Goal: Task Accomplishment & Management: Use online tool/utility

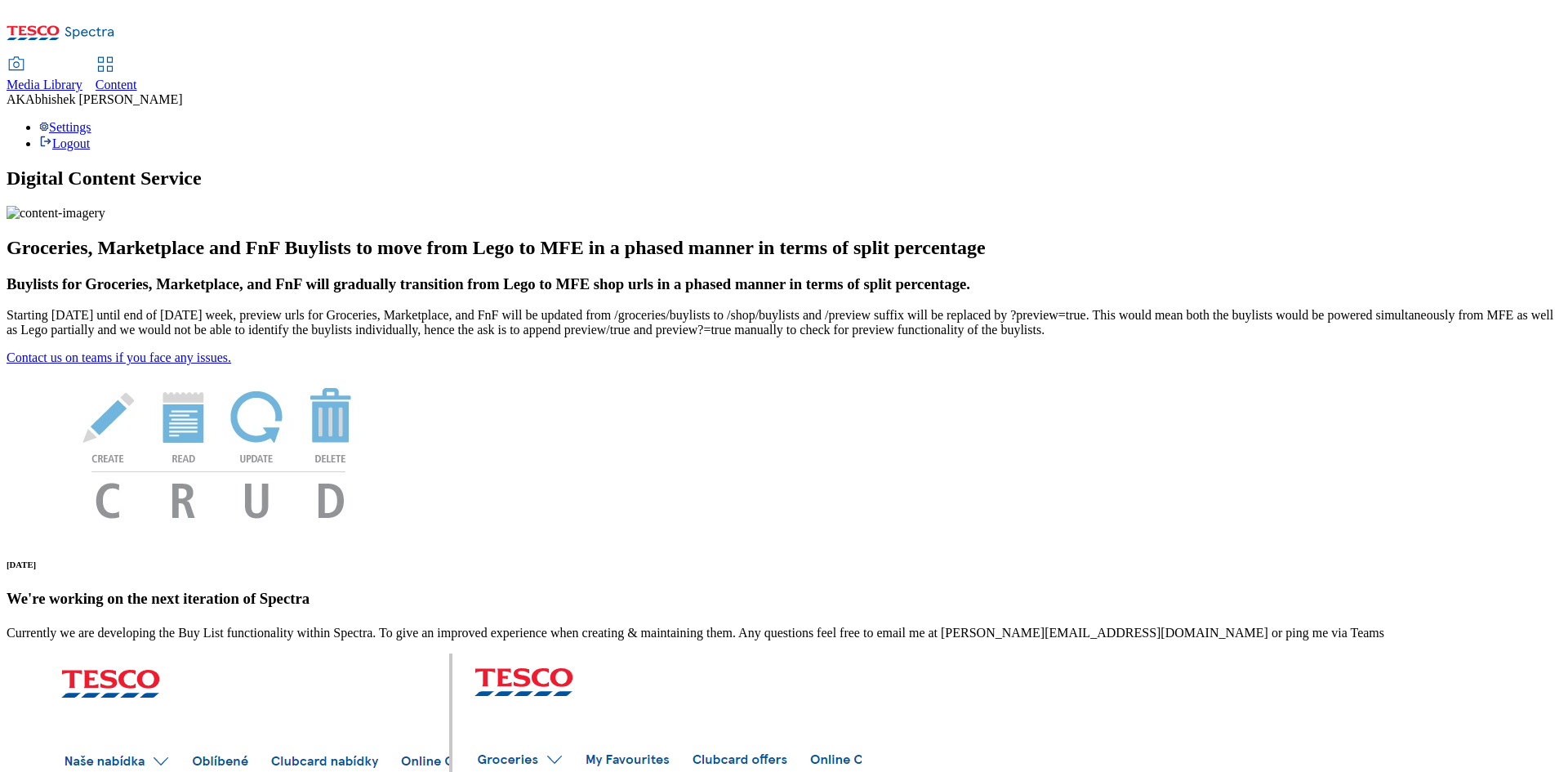
click at [137, 77] on span "Content" at bounding box center [116, 84] width 42 height 14
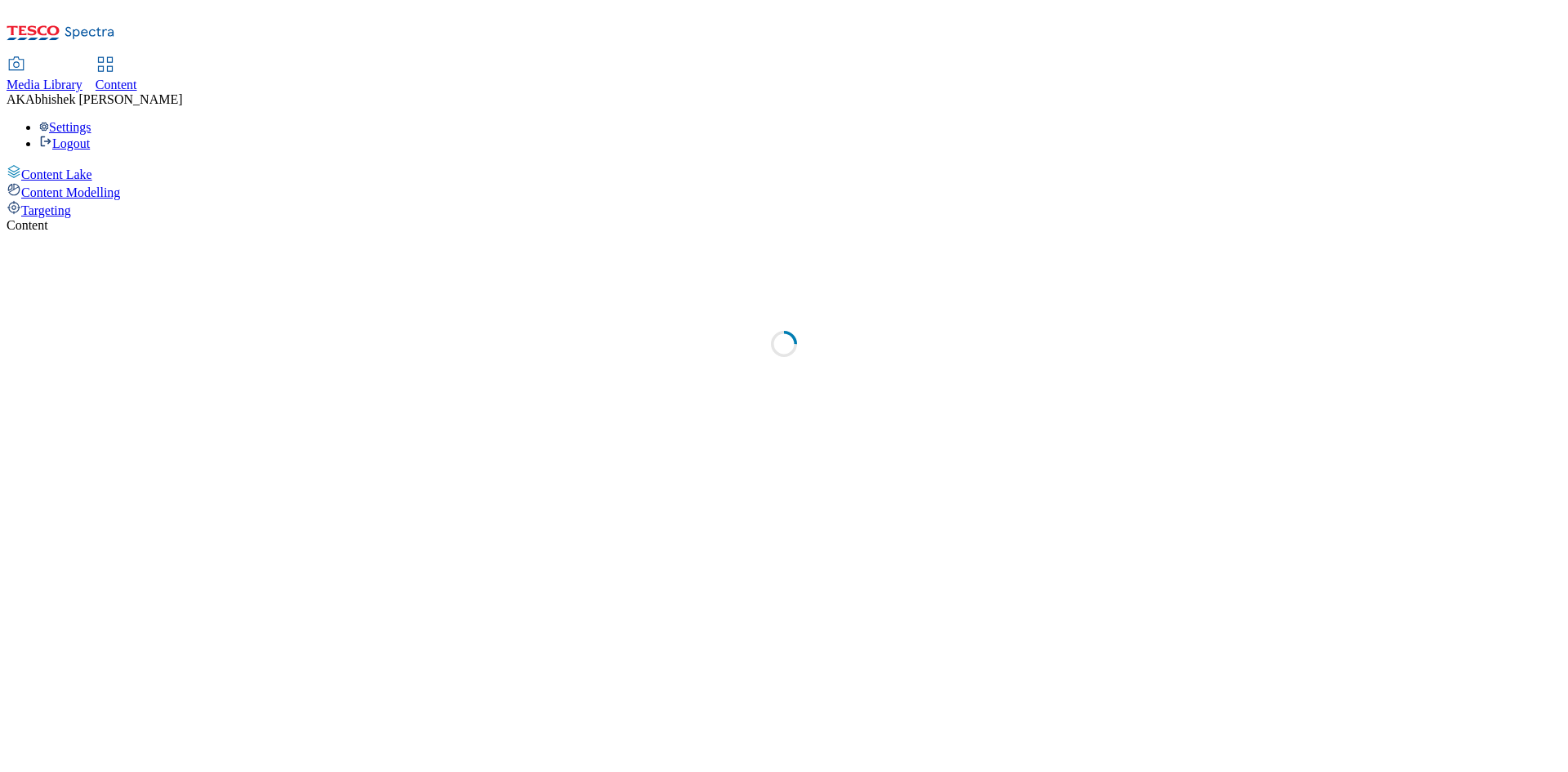
select select "ghs-uk"
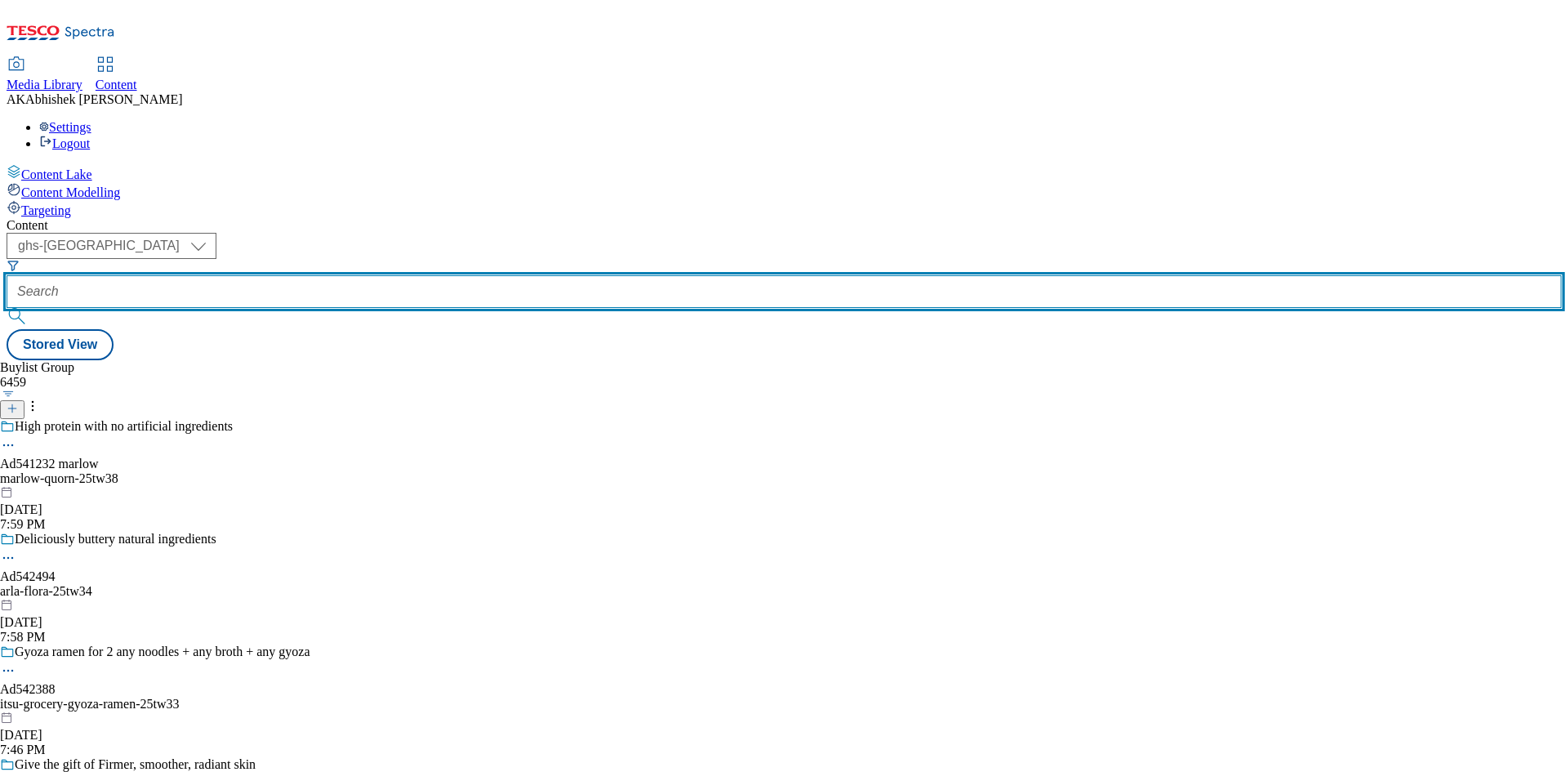
click at [396, 276] on input "text" at bounding box center [784, 292] width 1555 height 33
click at [382, 276] on input "text" at bounding box center [784, 292] width 1555 height 33
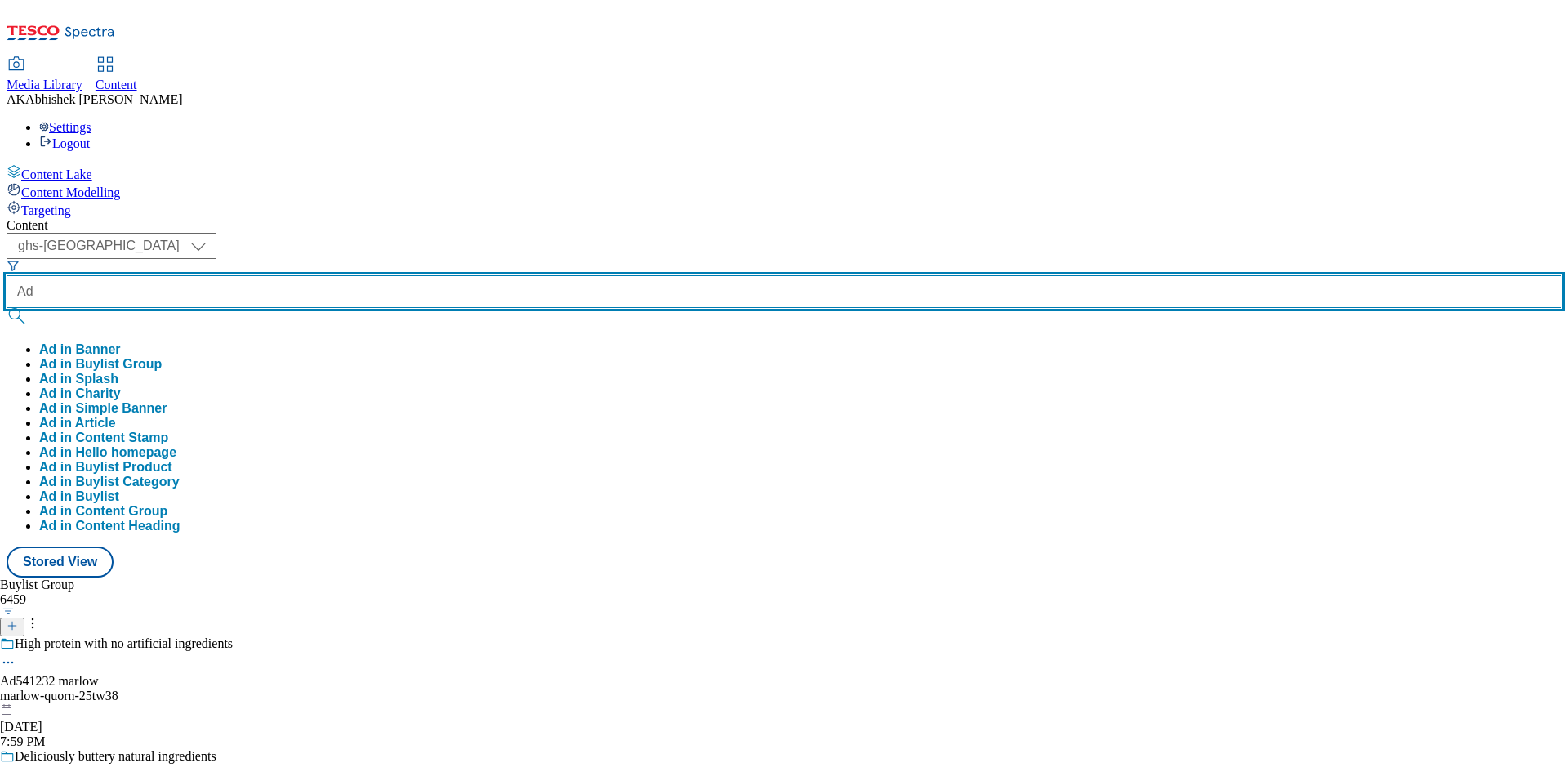
paste input "542092"
type input "Ad542092"
click at [7, 308] on button "submit" at bounding box center [18, 316] width 23 height 16
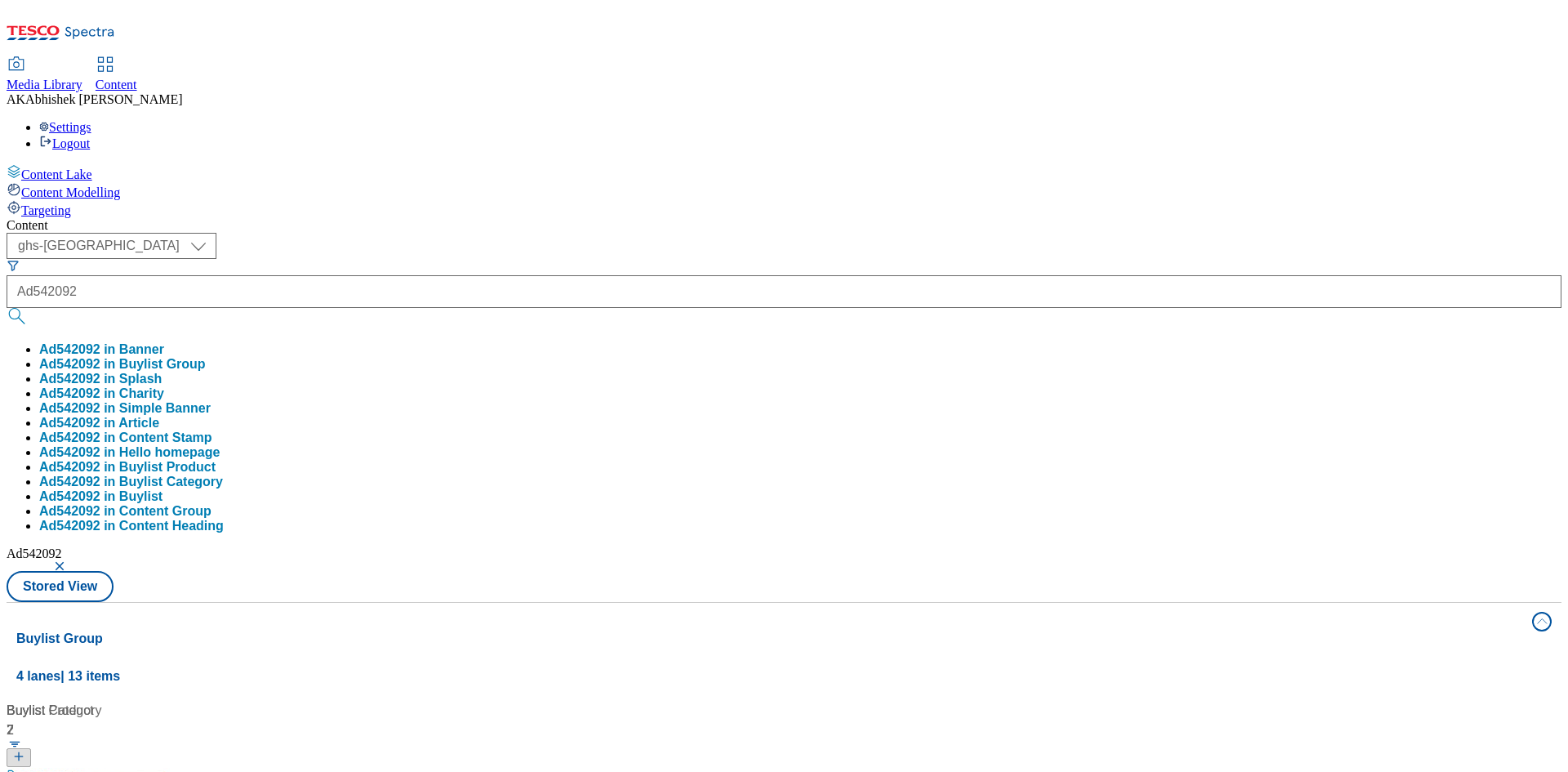
click at [847, 233] on div "( optional ) ghs-roi ghs-uk ghs-uk Ad542092 Ad542092 in Banner Ad542092 in Buyl…" at bounding box center [784, 418] width 1555 height 369
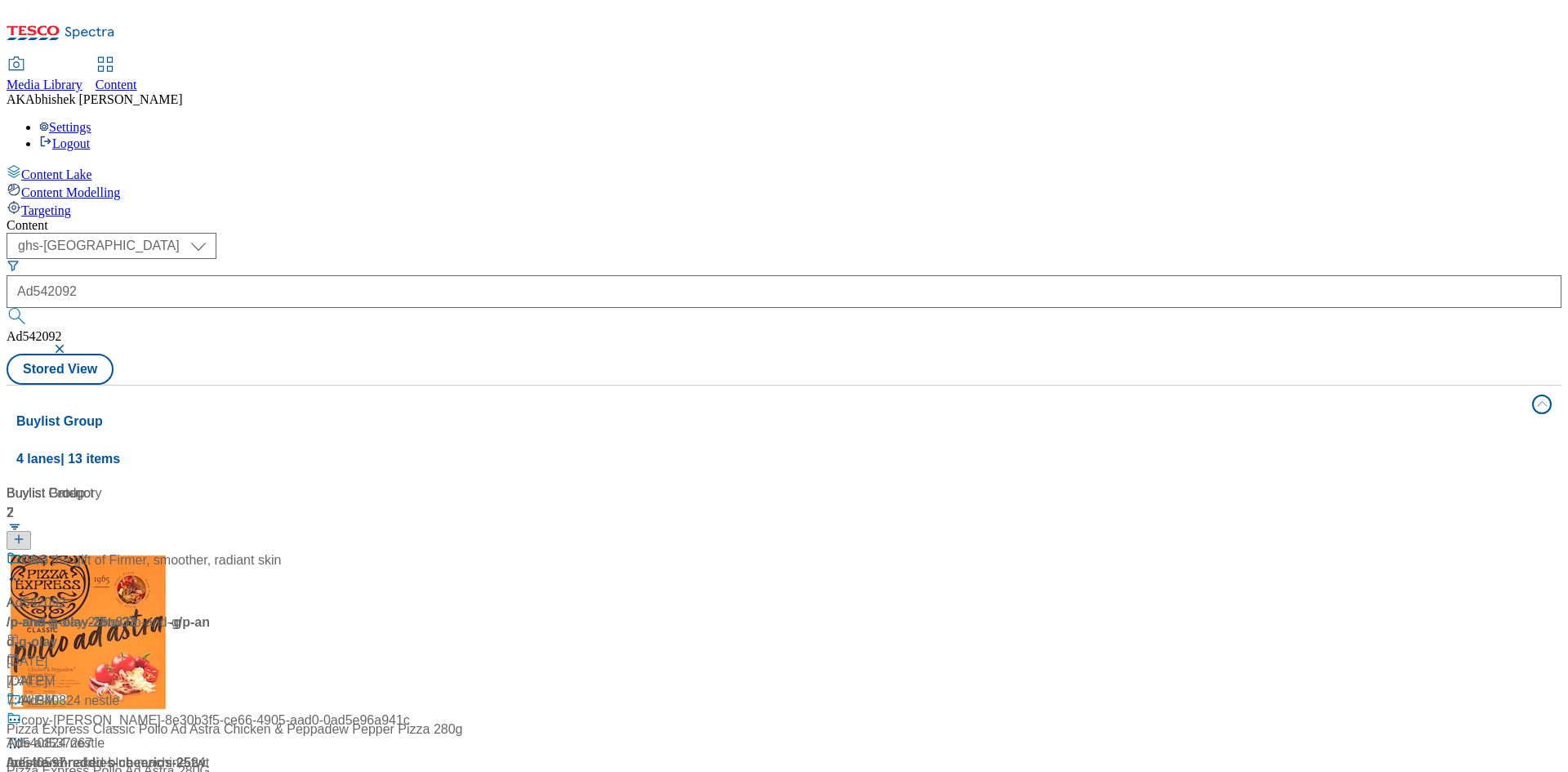
click at [210, 551] on div "In just 7 days" at bounding box center [109, 572] width 204 height 43
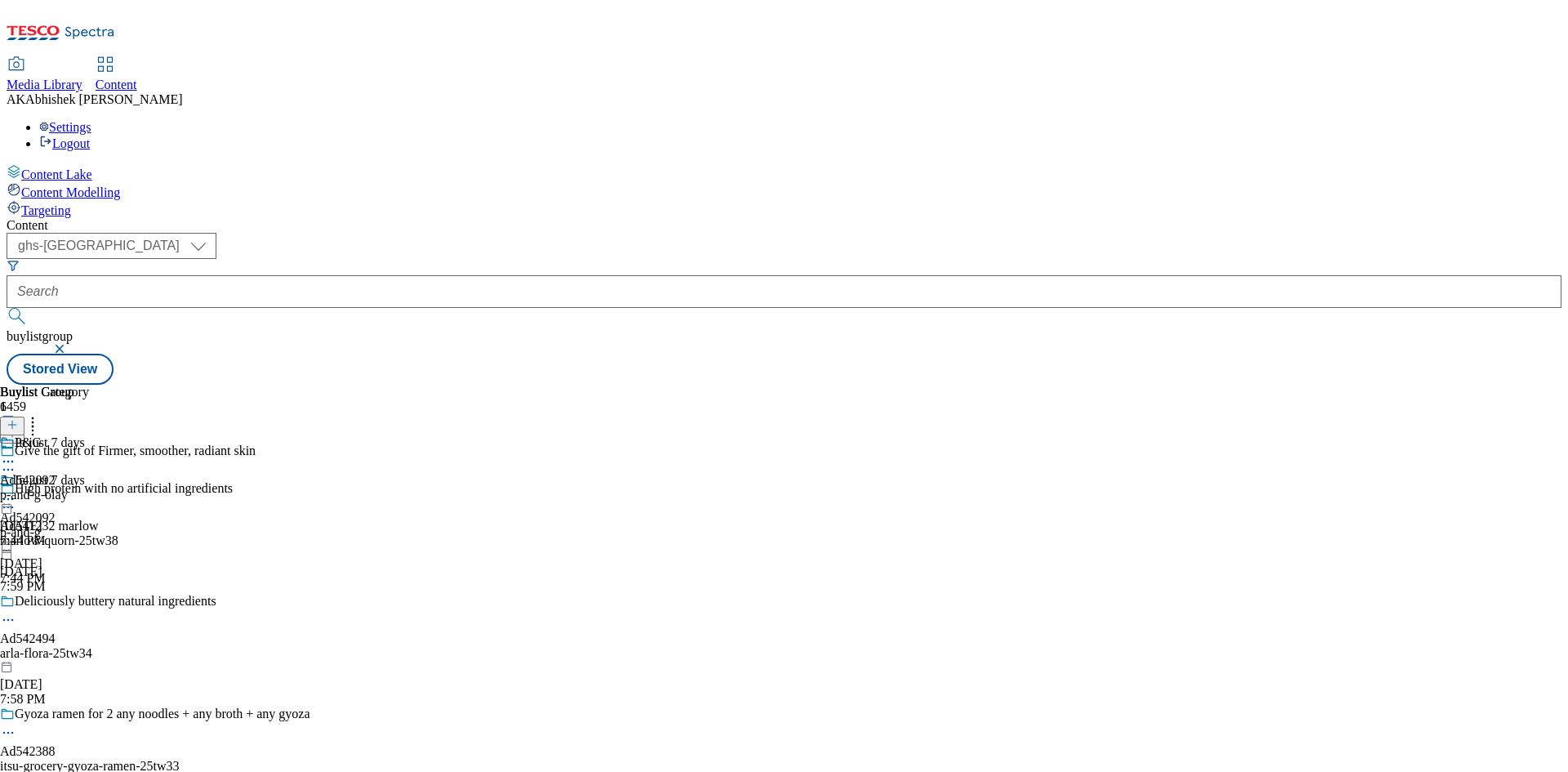
click at [16, 461] on icon at bounding box center [8, 469] width 16 height 16
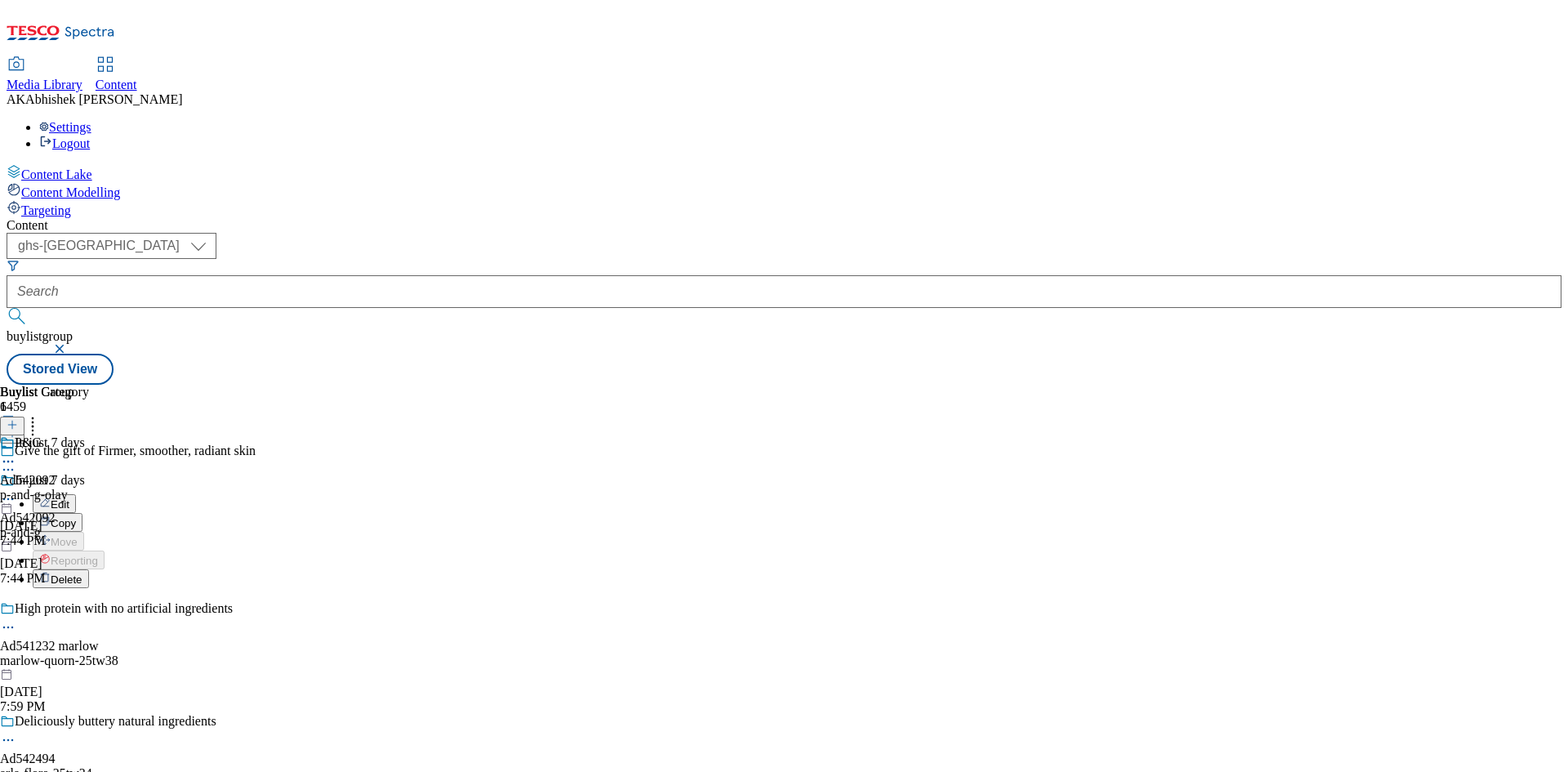
click at [76, 494] on button "Edit" at bounding box center [55, 503] width 44 height 19
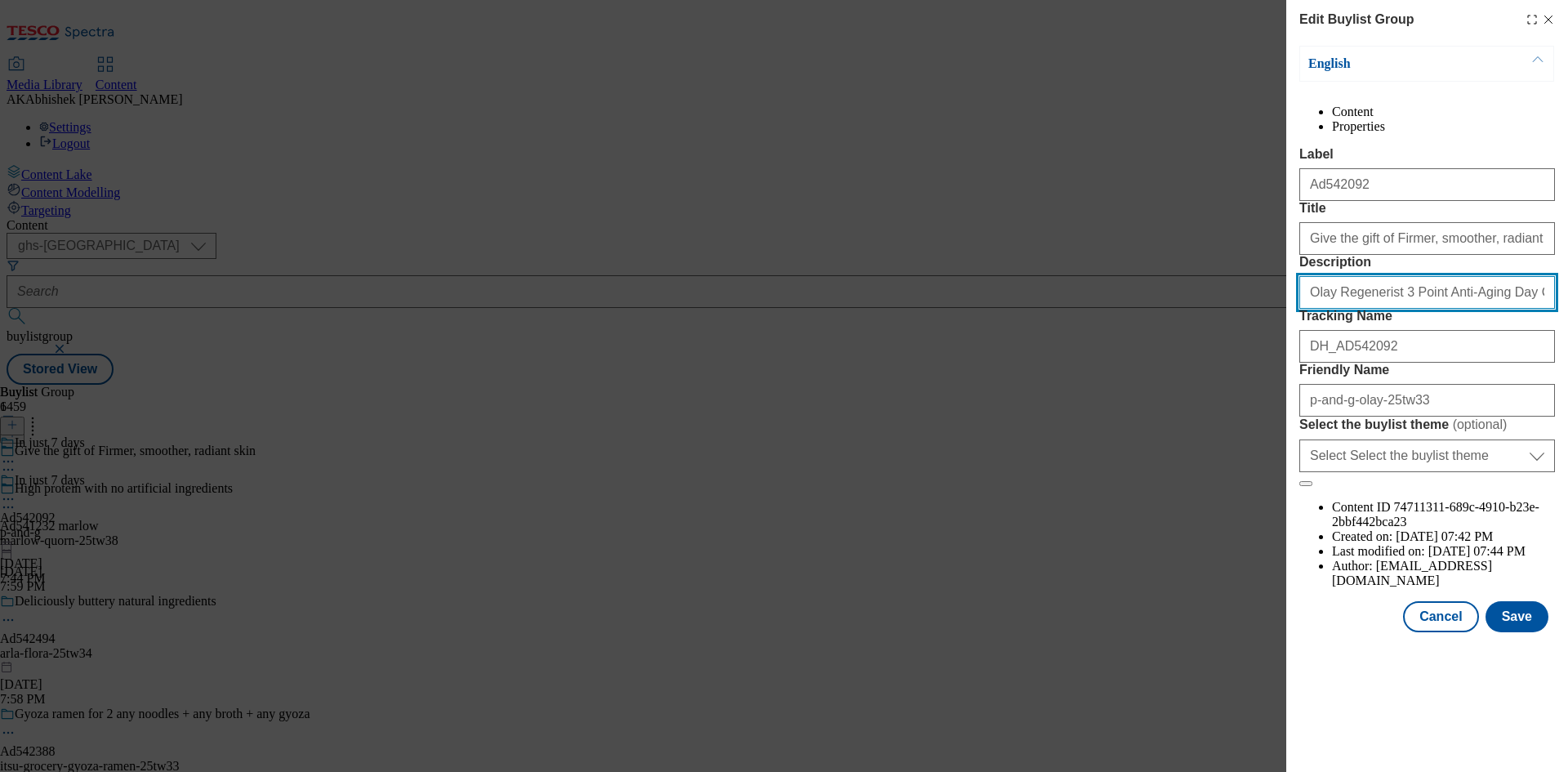
click at [1382, 309] on input "Olay Regenerist 3 Point Anti-Aging Day Cream 50Ml" at bounding box center [1427, 292] width 256 height 33
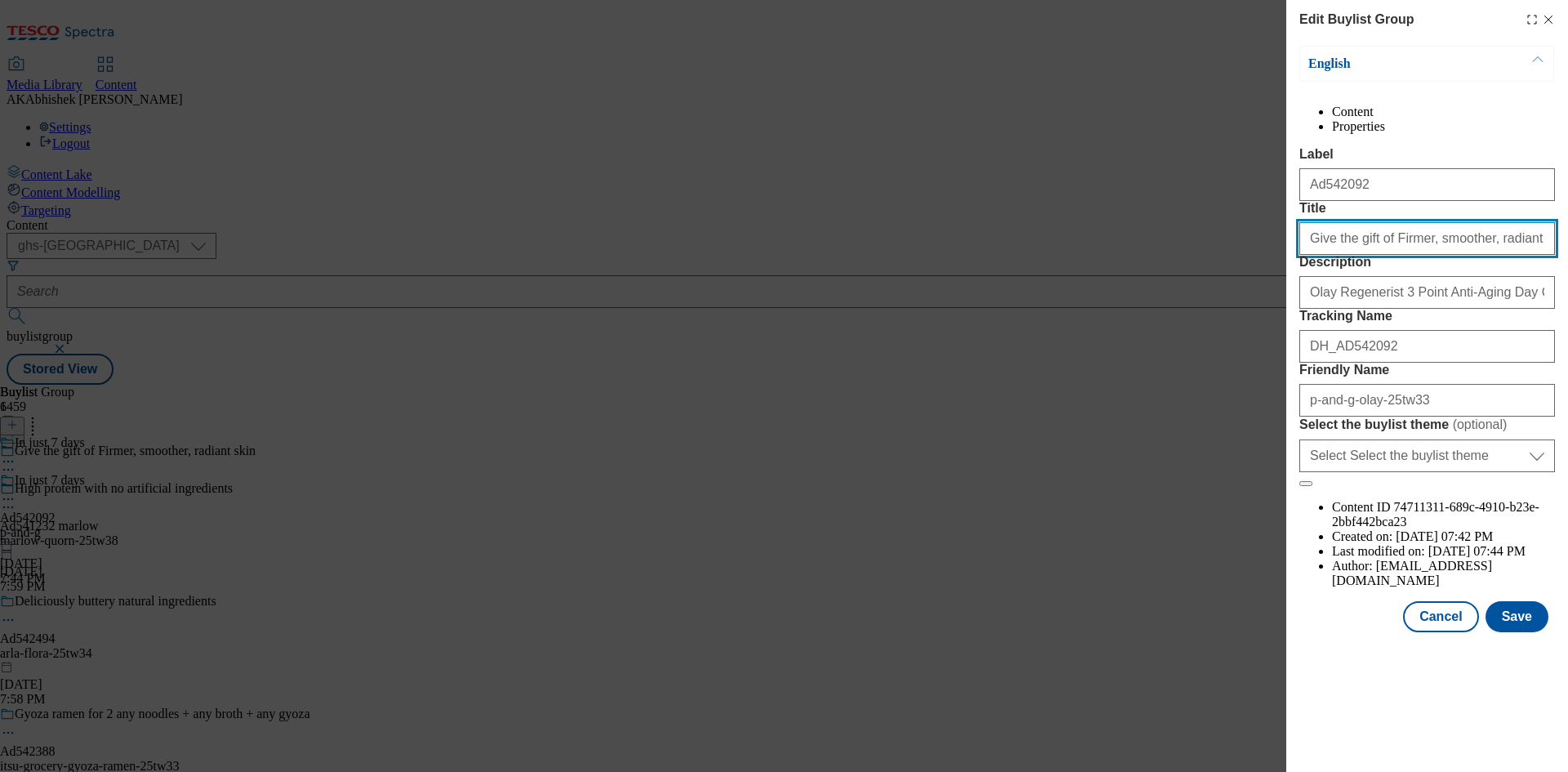
click at [1363, 255] on input "Give the gift of Firmer, smoother, radiant skin" at bounding box center [1427, 238] width 256 height 33
click at [1532, 632] on button "Save" at bounding box center [1516, 616] width 62 height 31
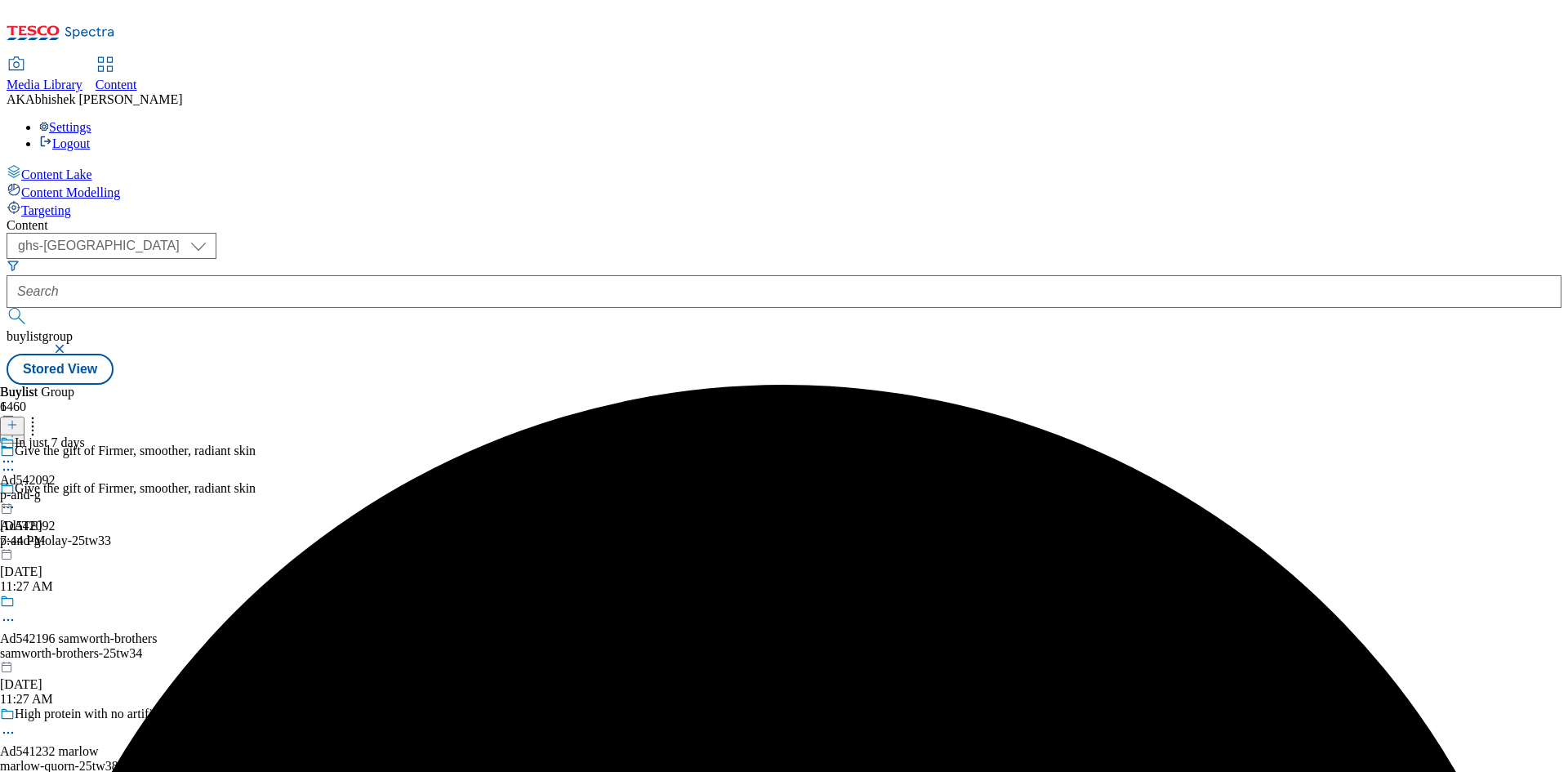
click at [85, 436] on div "In just 7 days Ad542092 p-and-g Oct 7, 2025 7:44 PM" at bounding box center [43, 492] width 85 height 113
click at [16, 491] on icon at bounding box center [8, 499] width 16 height 16
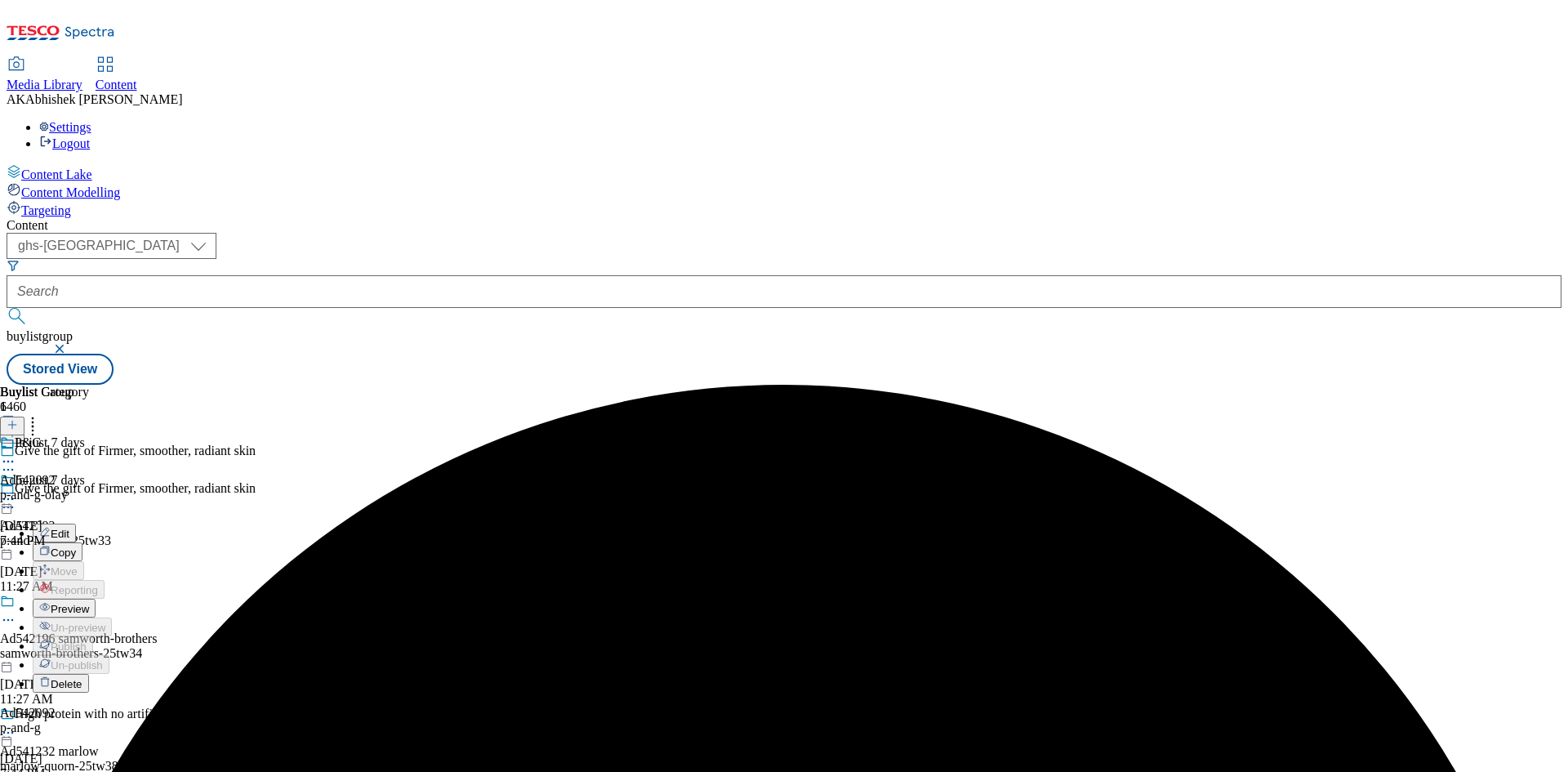
click at [69, 528] on span "Edit" at bounding box center [60, 534] width 19 height 12
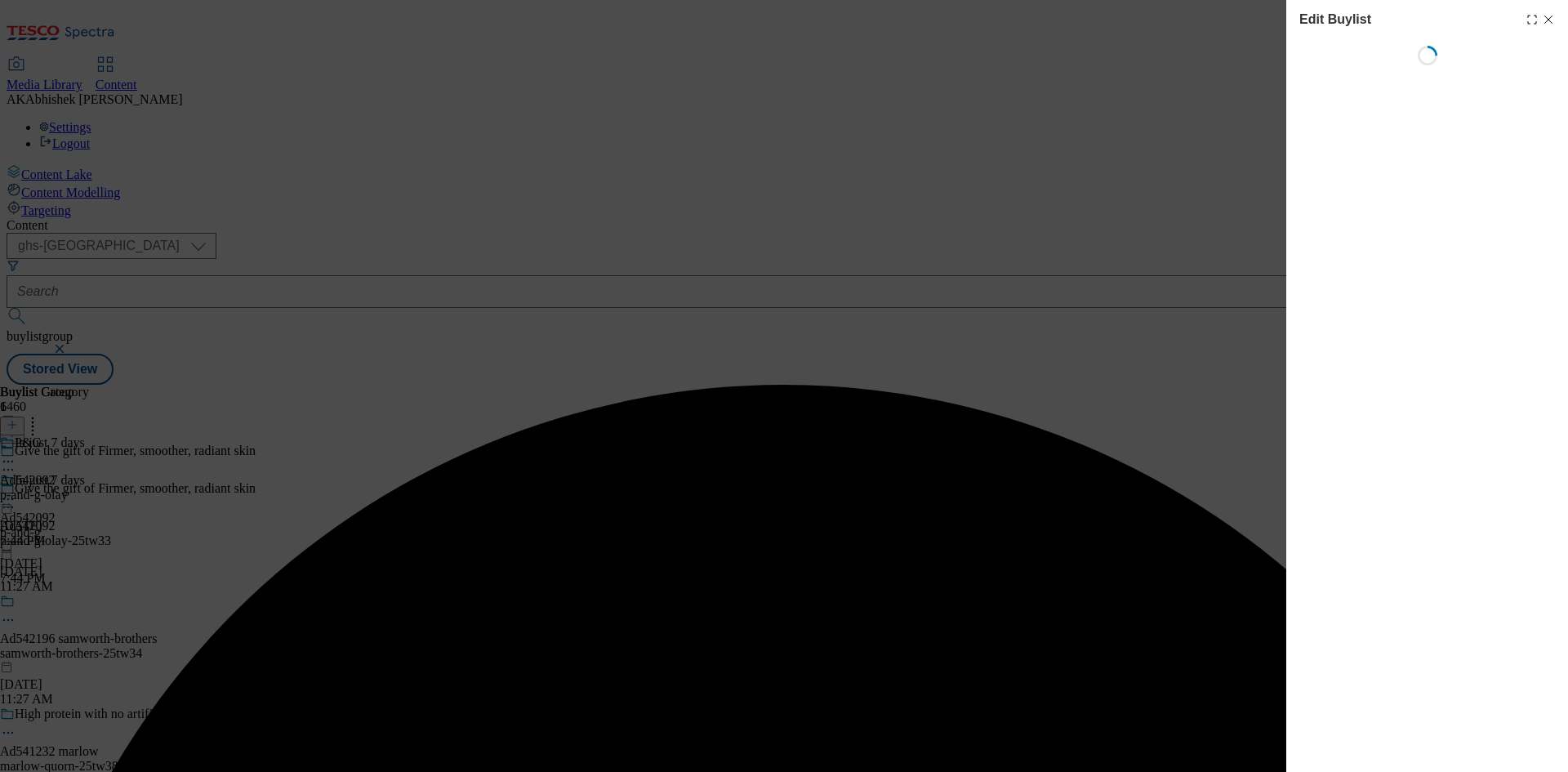
select select "tactical"
select select "supplier funded short term 1-3 weeks"
select select "dunnhumby"
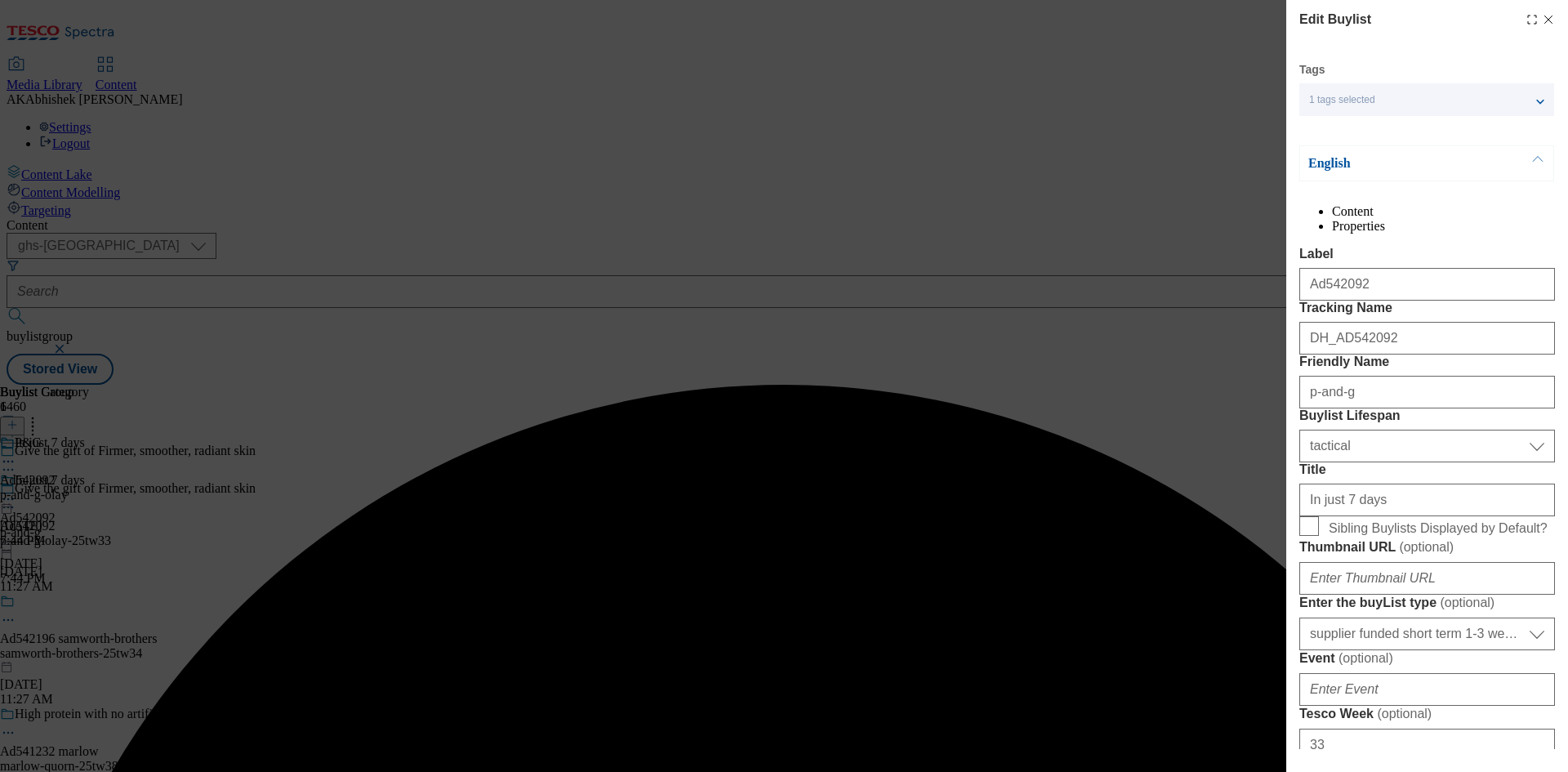
select select "Banner"
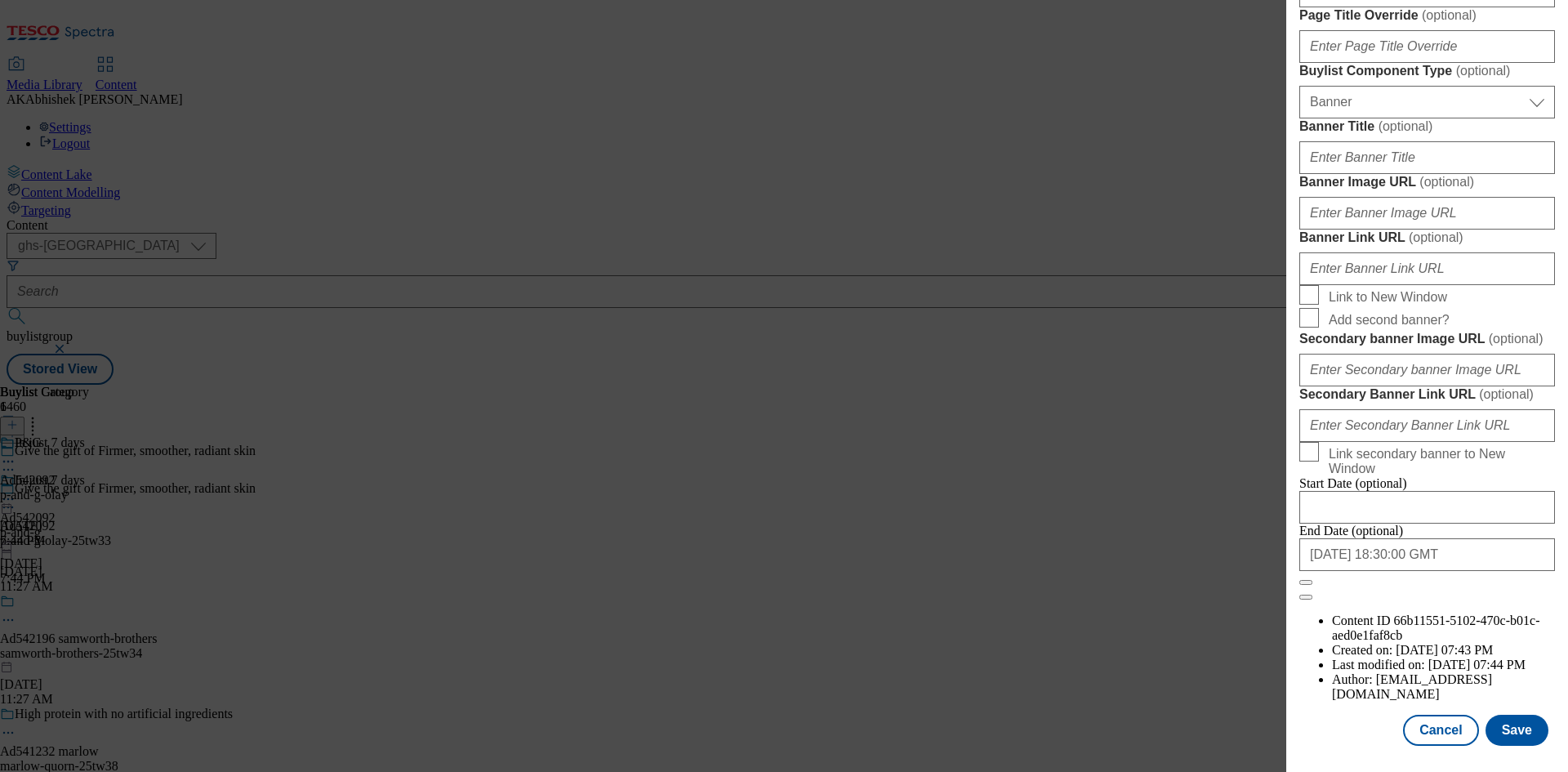
scroll to position [1605, 0]
click at [1519, 724] on button "Save" at bounding box center [1516, 730] width 62 height 31
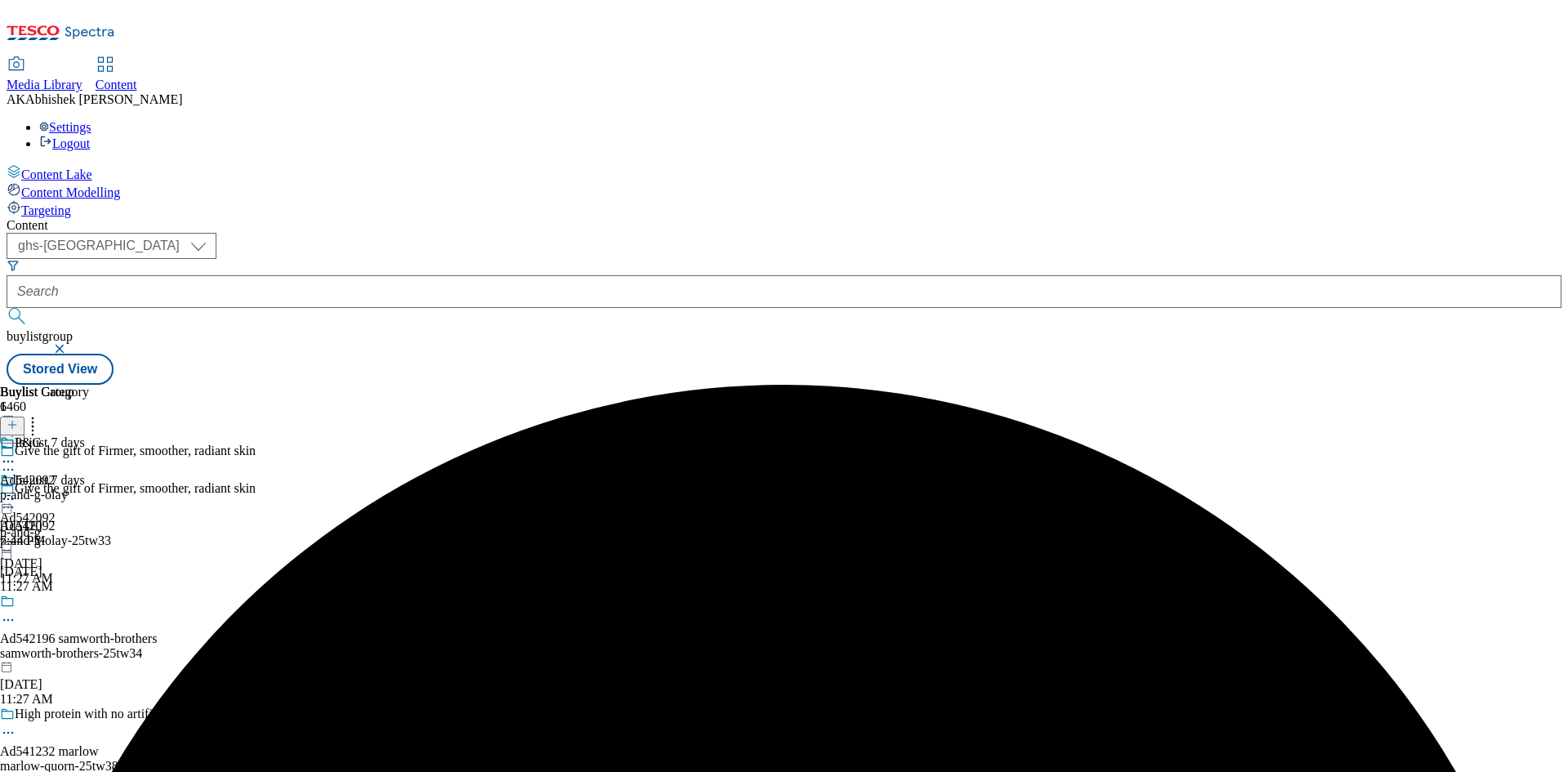
click at [16, 453] on icon at bounding box center [8, 461] width 16 height 16
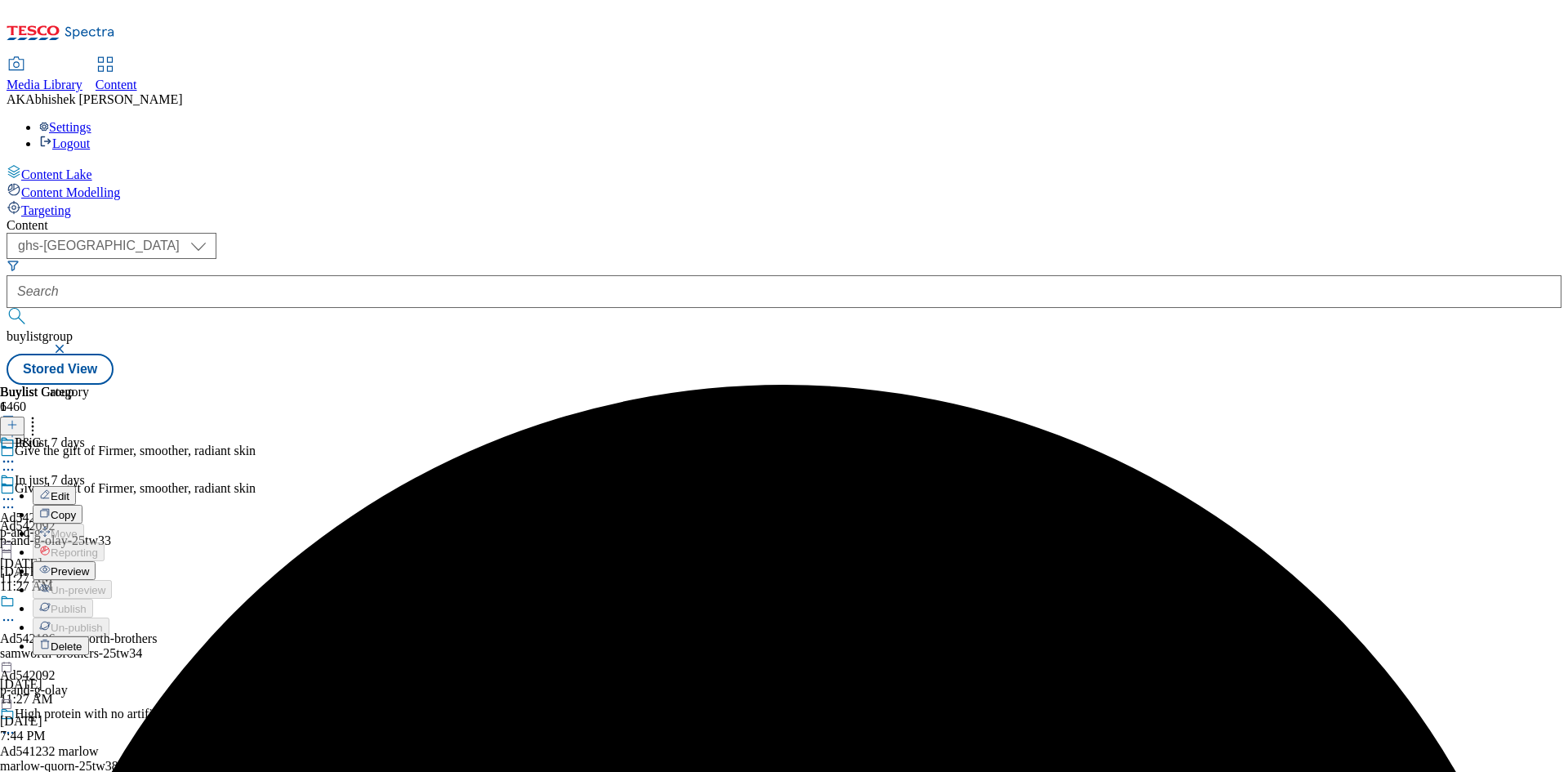
click at [69, 490] on span "Edit" at bounding box center [60, 496] width 19 height 12
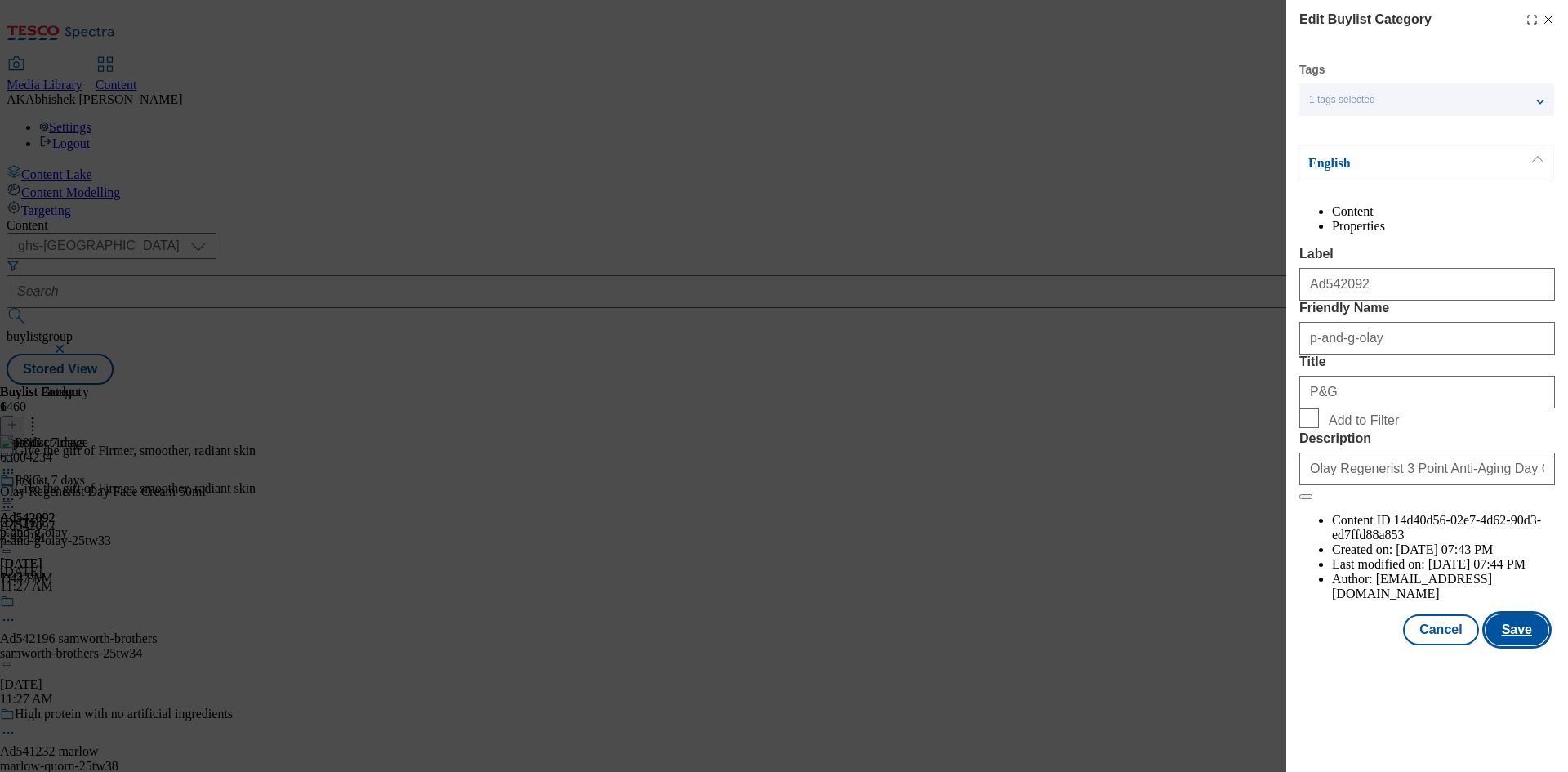
click at [1538, 646] on button "Save" at bounding box center [1516, 629] width 62 height 31
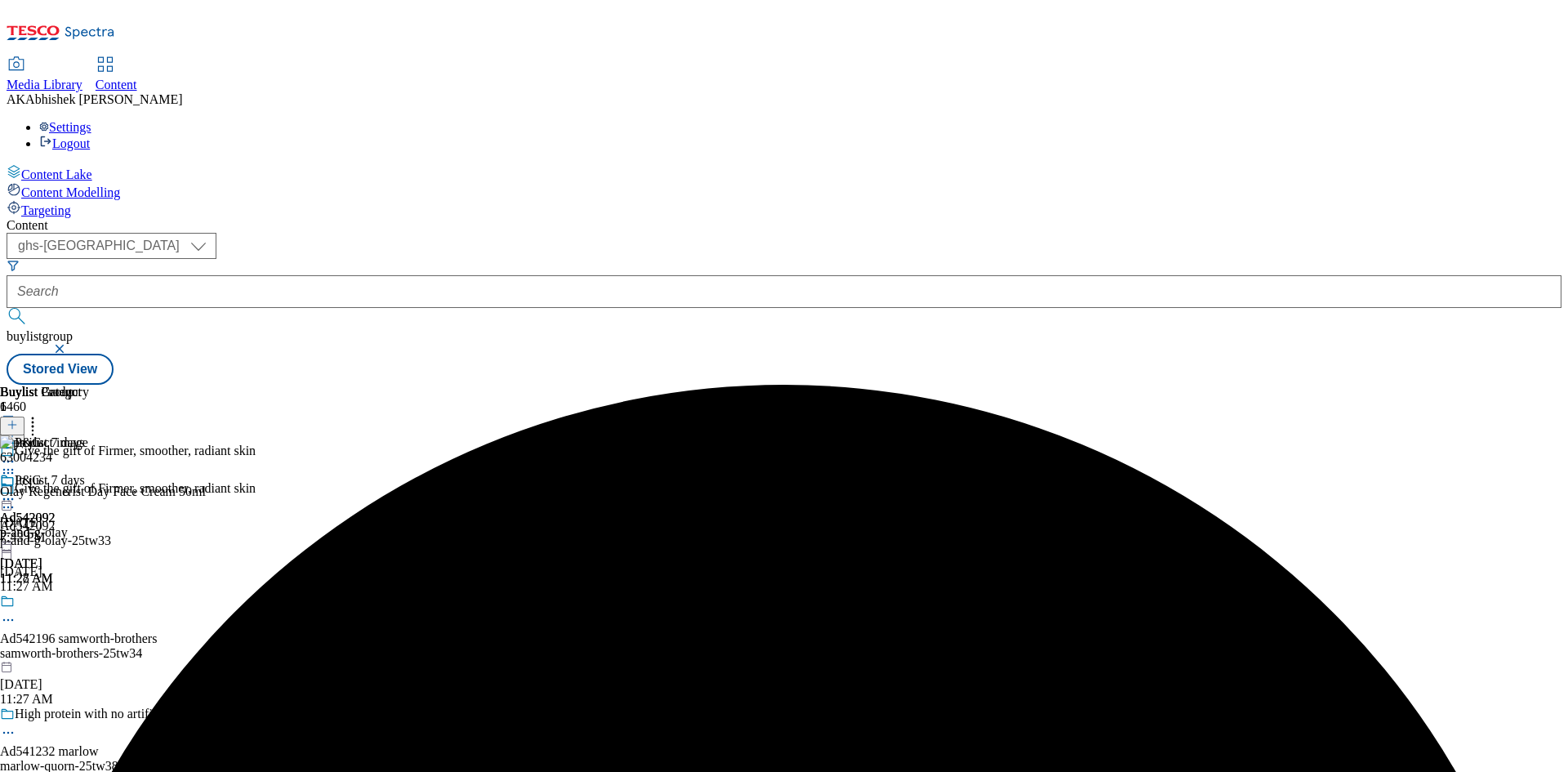
click at [16, 491] on icon at bounding box center [8, 499] width 16 height 16
click at [89, 603] on span "Preview" at bounding box center [69, 609] width 39 height 12
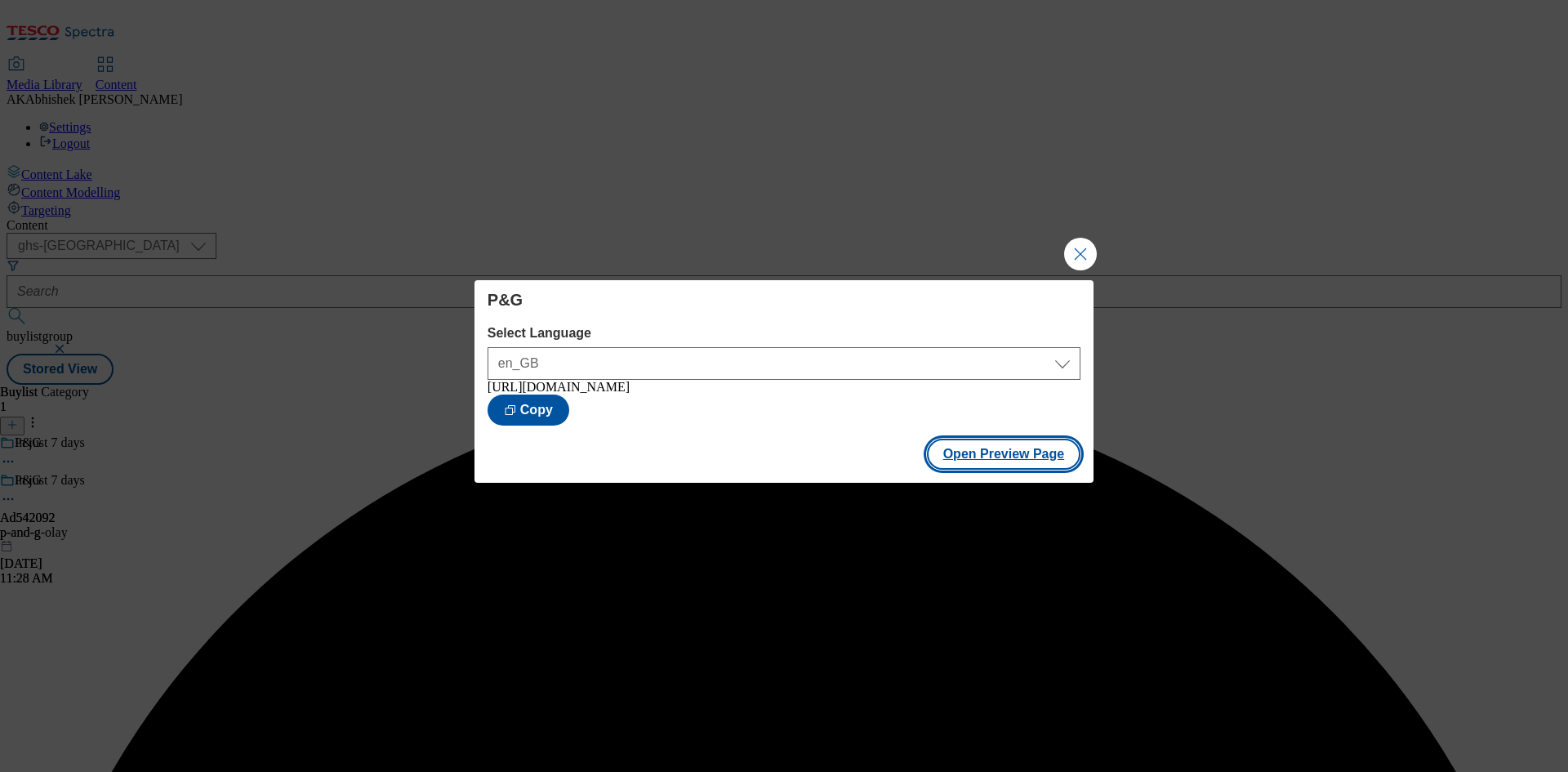
click at [965, 470] on button "Open Preview Page" at bounding box center [1005, 453] width 155 height 31
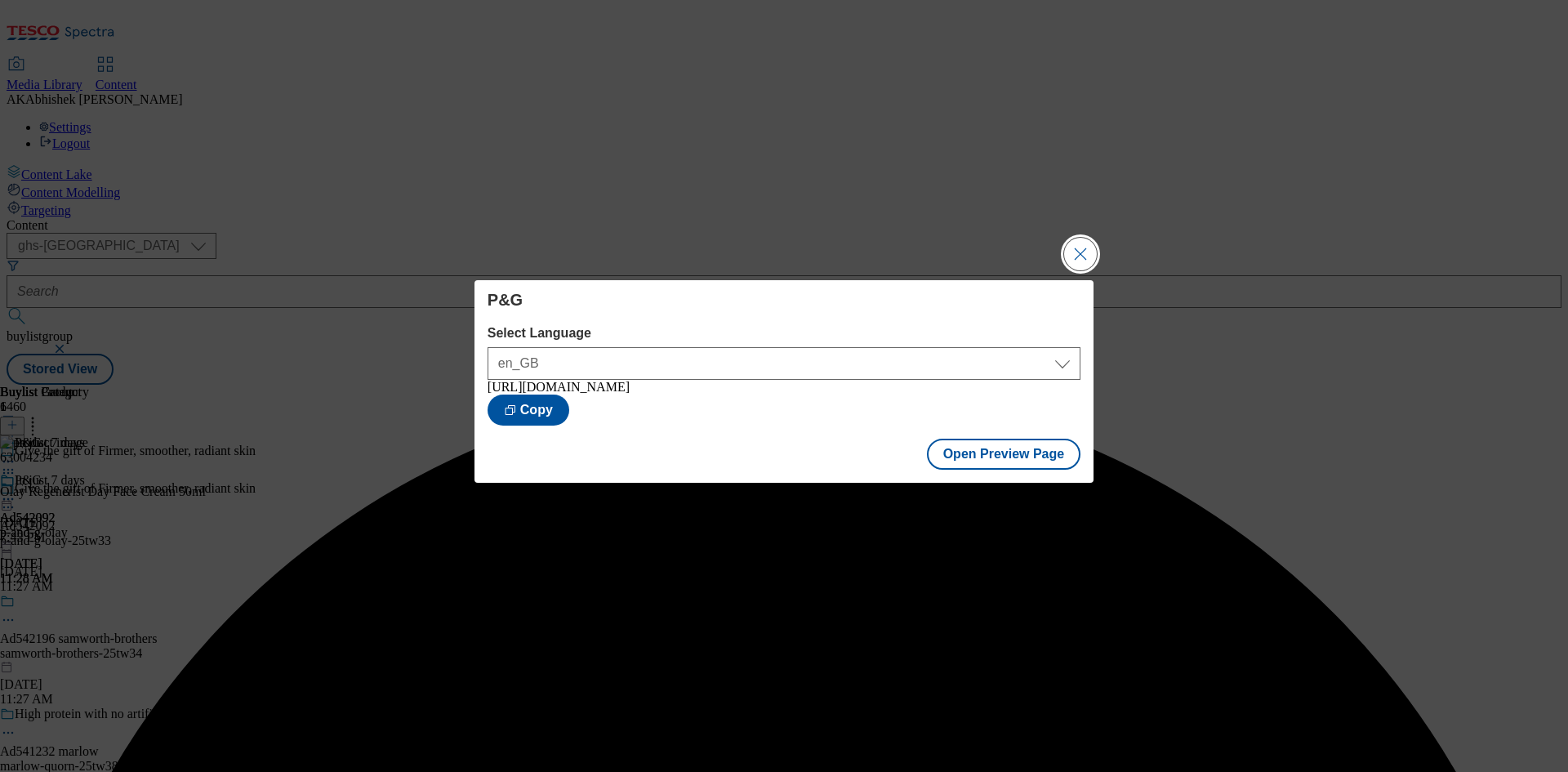
click at [1071, 250] on button "Close Modal" at bounding box center [1080, 254] width 33 height 33
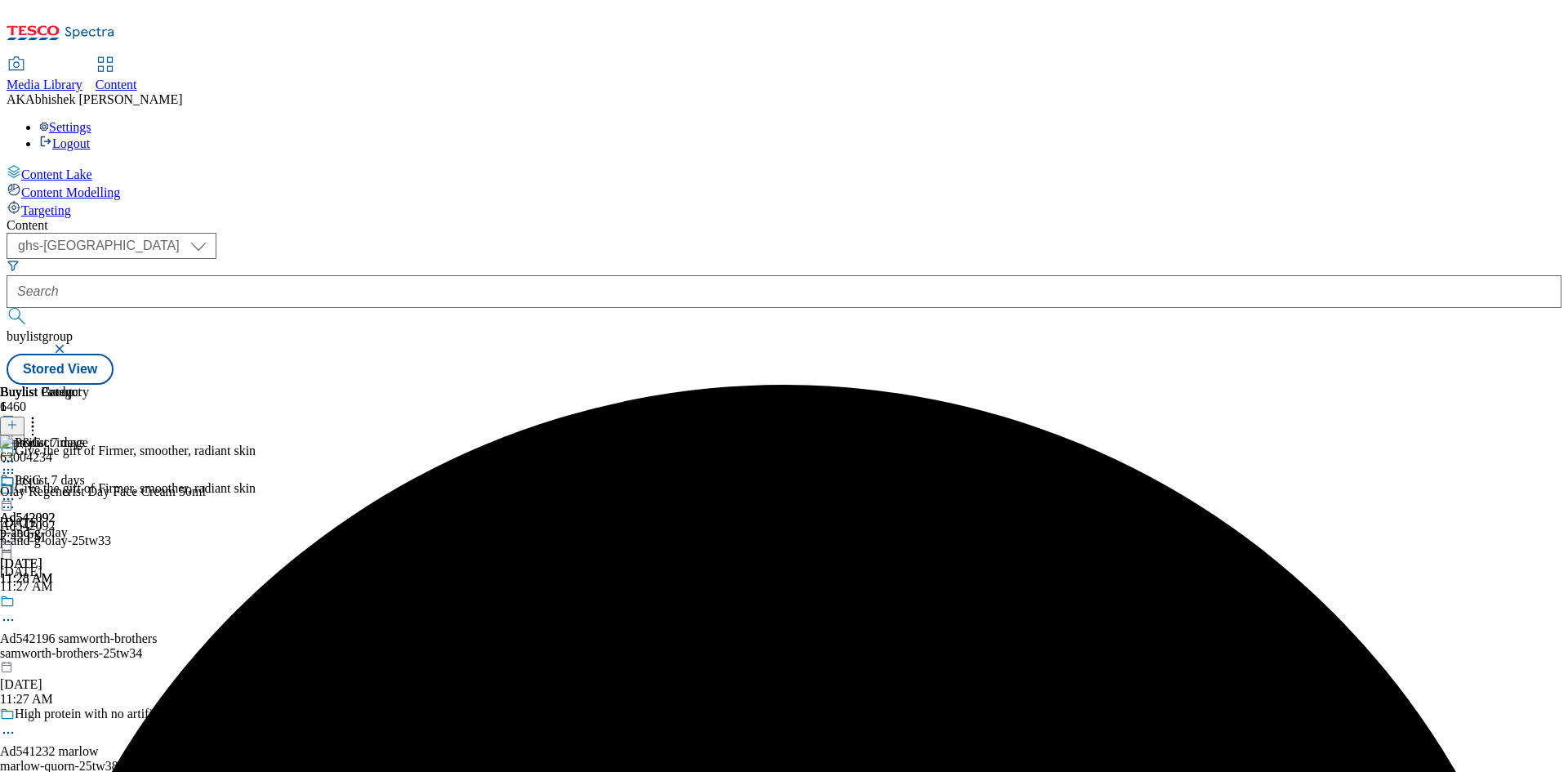
click at [16, 491] on icon at bounding box center [8, 499] width 16 height 16
click at [86, 660] on span "Publish" at bounding box center [68, 666] width 36 height 12
